Goal: Navigation & Orientation: Find specific page/section

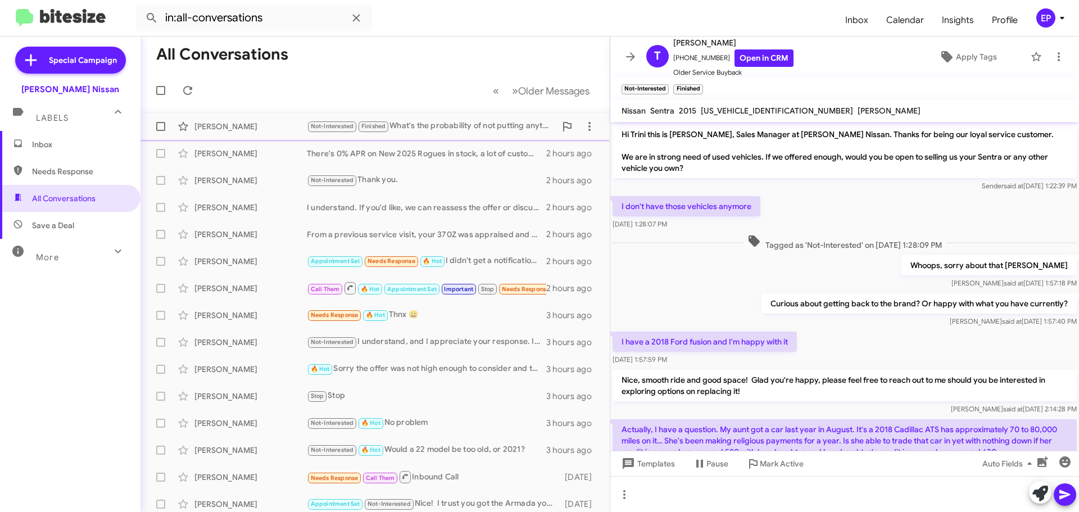
scroll to position [383, 0]
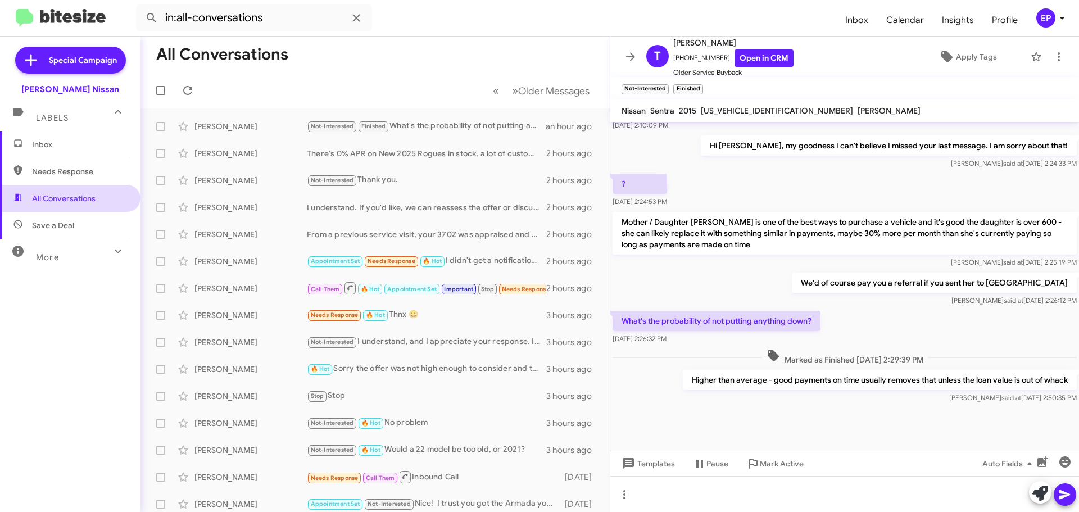
click at [36, 203] on span "All Conversations" at bounding box center [63, 198] width 63 height 11
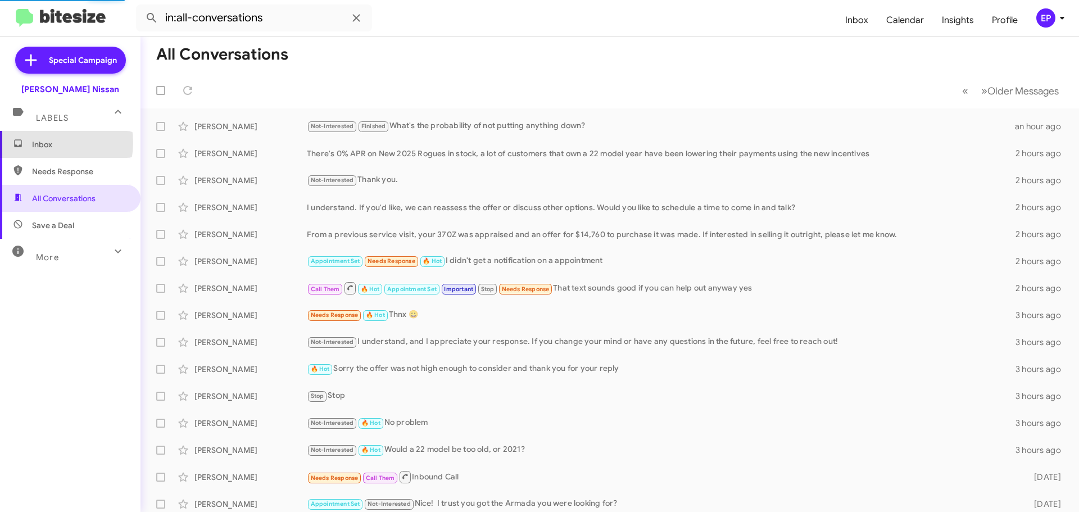
click at [47, 143] on span "Inbox" at bounding box center [80, 144] width 96 height 11
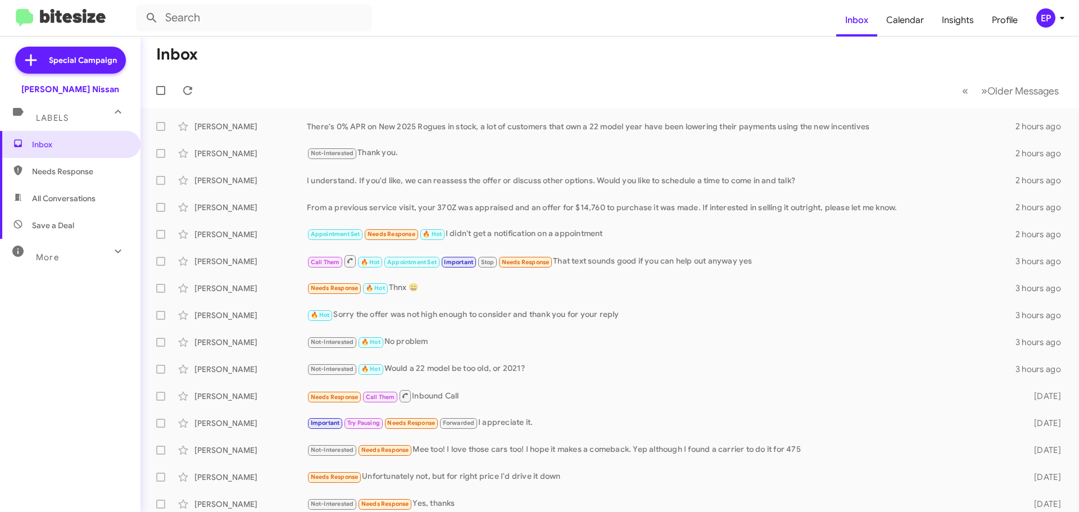
click at [74, 199] on span "All Conversations" at bounding box center [63, 198] width 63 height 11
type input "in:all-conversations"
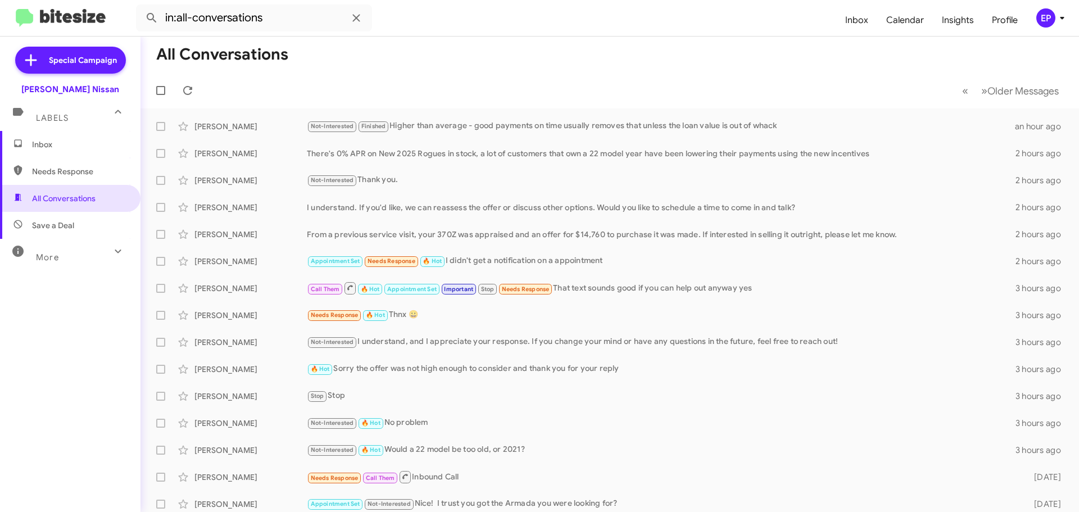
click at [329, 88] on mat-toolbar-row "« Previous » Next Older Messages" at bounding box center [609, 90] width 938 height 36
click at [417, 95] on mat-toolbar-row "« Previous » Next Older Messages" at bounding box center [609, 90] width 938 height 36
click at [52, 151] on span "Inbox" at bounding box center [70, 144] width 140 height 27
